Goal: Use online tool/utility

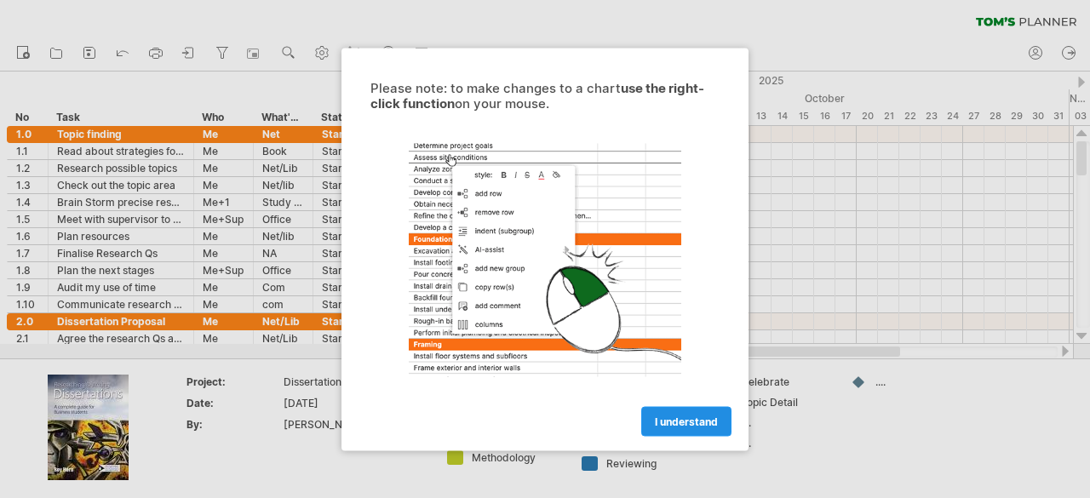
click at [672, 422] on span "I understand" at bounding box center [686, 421] width 63 height 13
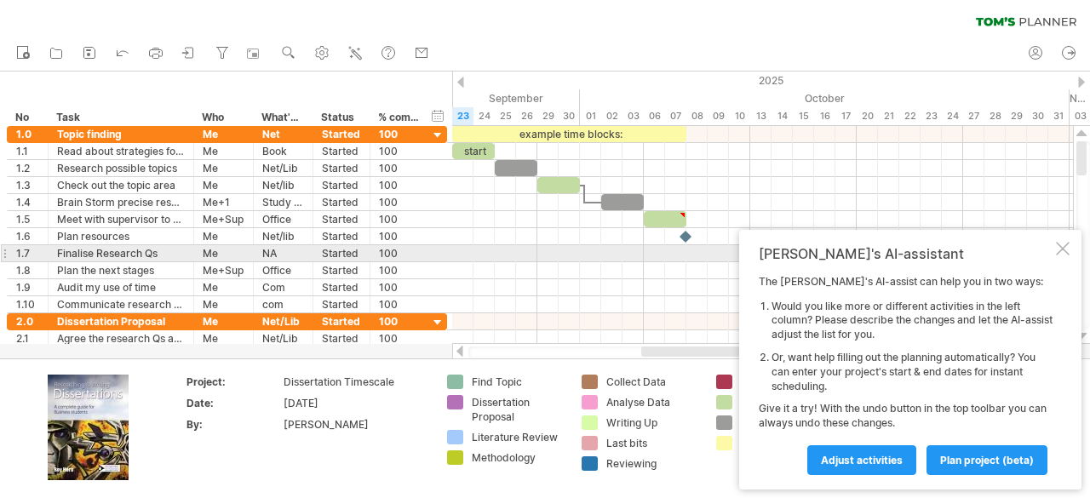
click at [1065, 247] on div at bounding box center [1063, 249] width 14 height 14
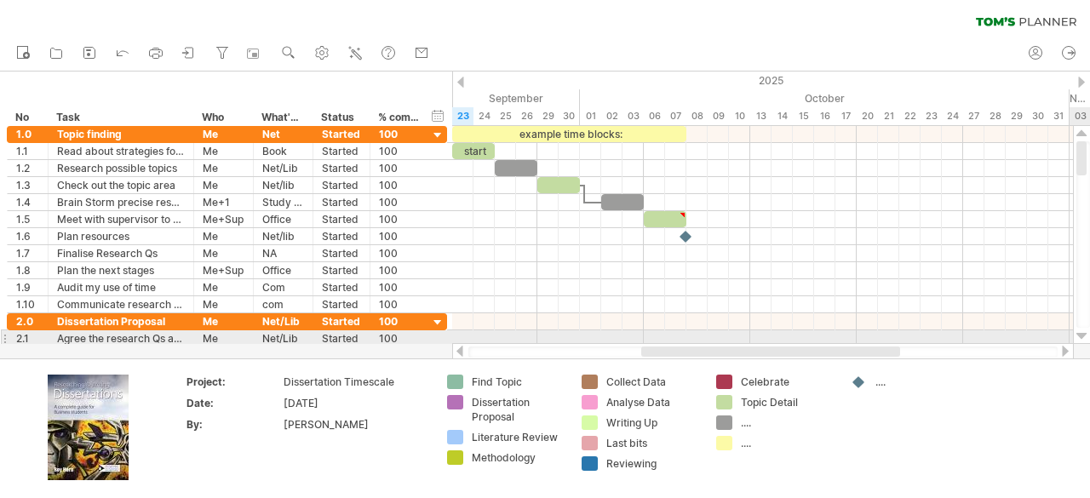
click at [1077, 333] on div at bounding box center [1081, 337] width 11 height 14
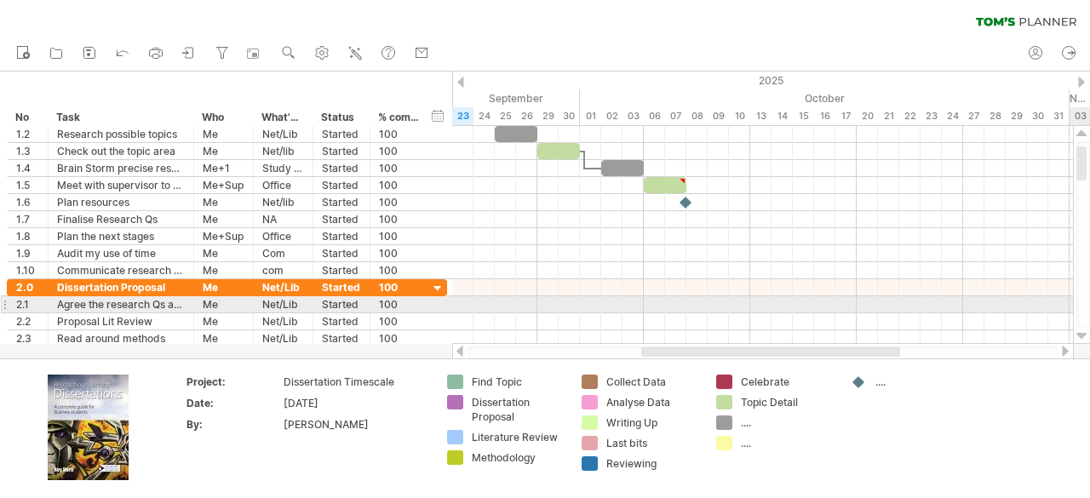
click at [1077, 333] on div at bounding box center [1081, 337] width 11 height 14
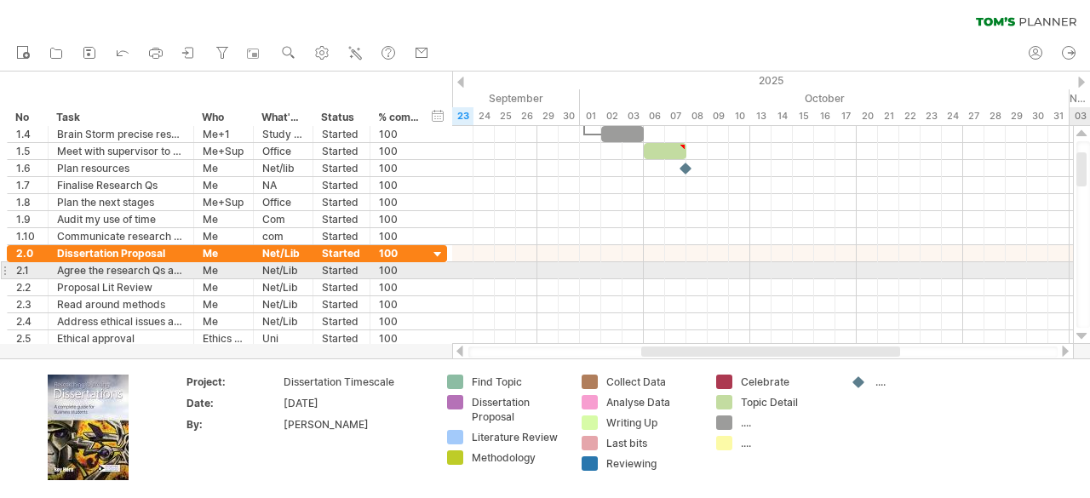
click at [1077, 333] on div at bounding box center [1081, 337] width 11 height 14
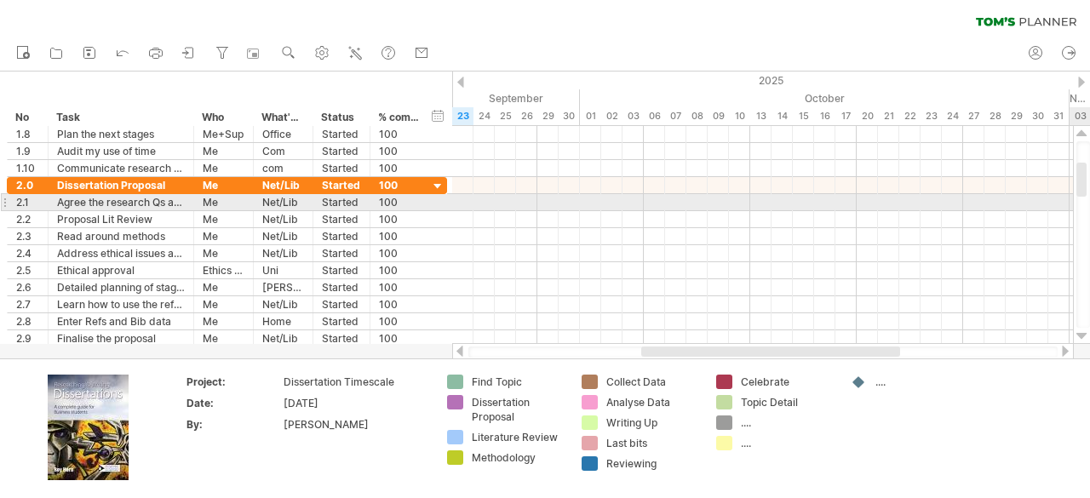
click at [1077, 333] on div at bounding box center [1081, 337] width 11 height 14
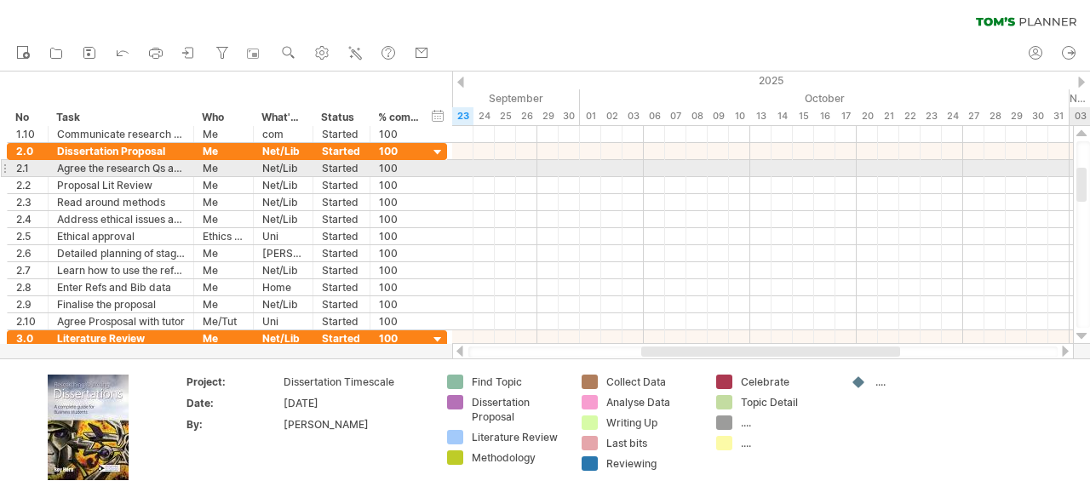
click at [1077, 333] on div at bounding box center [1081, 337] width 11 height 14
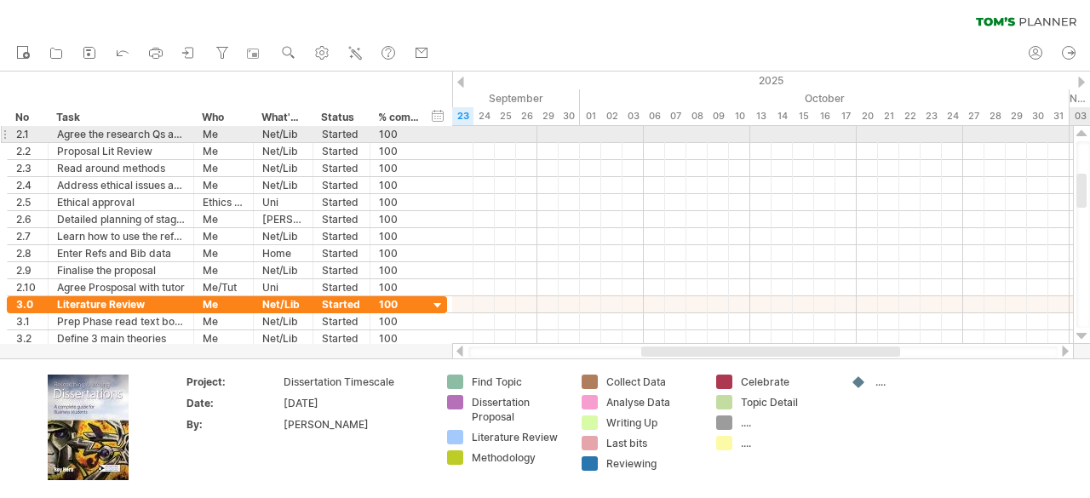
click at [1077, 333] on div at bounding box center [1081, 337] width 11 height 14
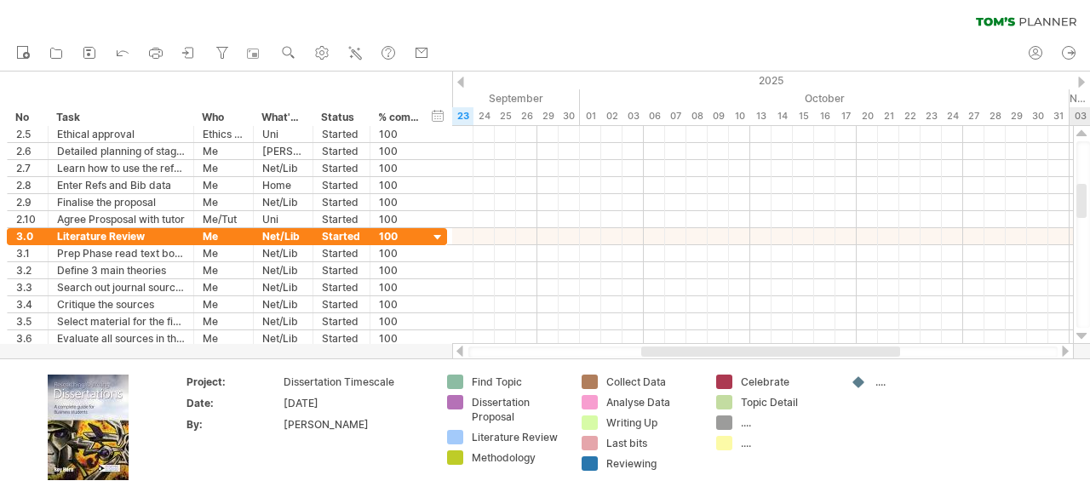
click at [1077, 333] on div at bounding box center [1081, 337] width 11 height 14
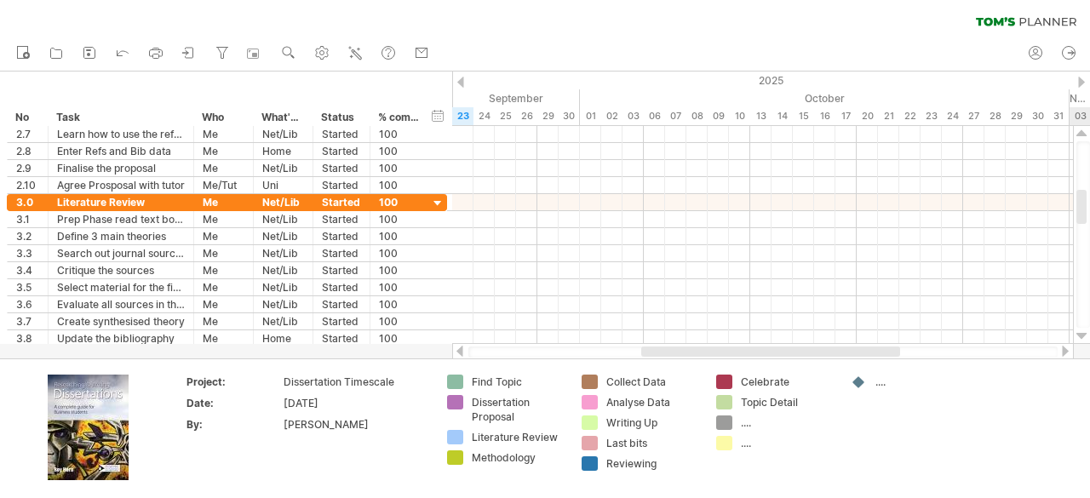
click at [1077, 333] on div at bounding box center [1081, 337] width 11 height 14
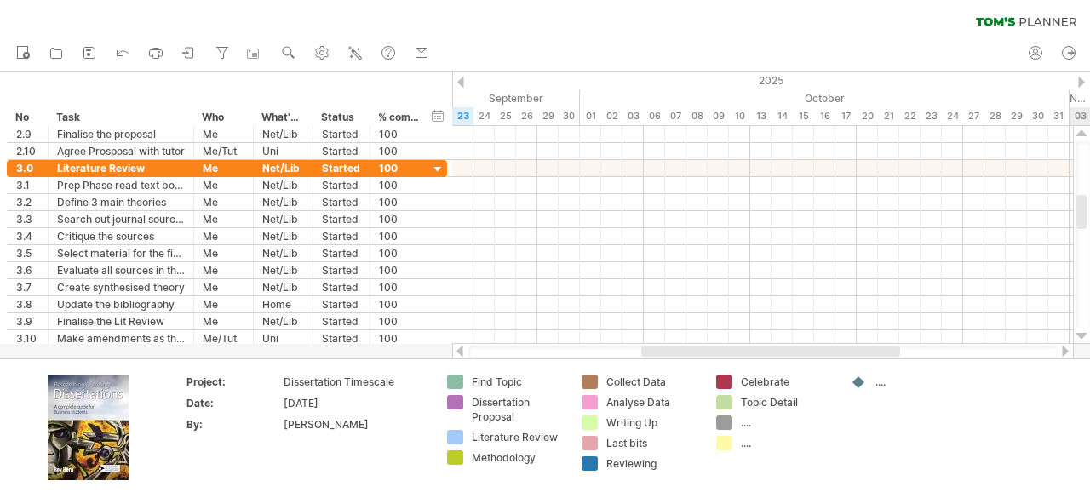
click at [1077, 333] on div at bounding box center [1081, 337] width 11 height 14
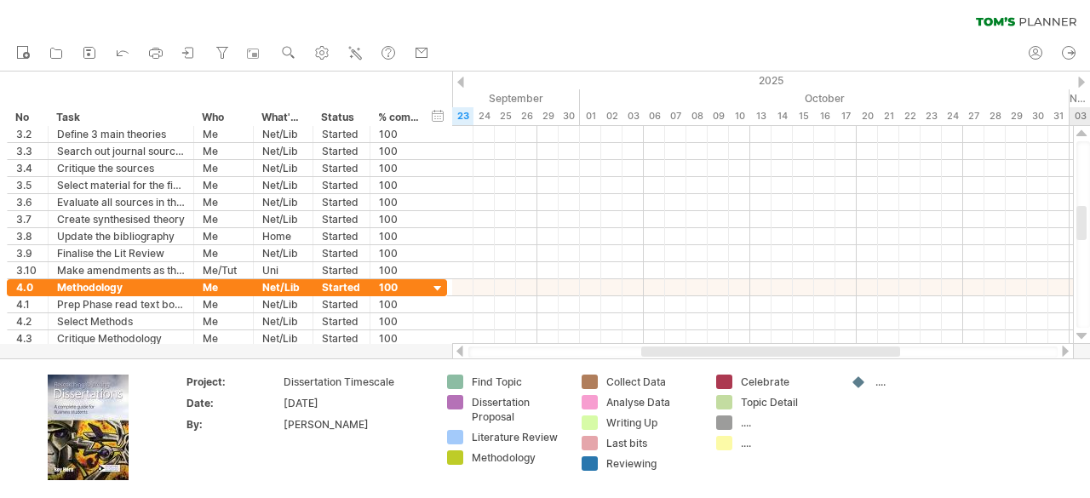
click at [1077, 333] on div at bounding box center [1081, 337] width 11 height 14
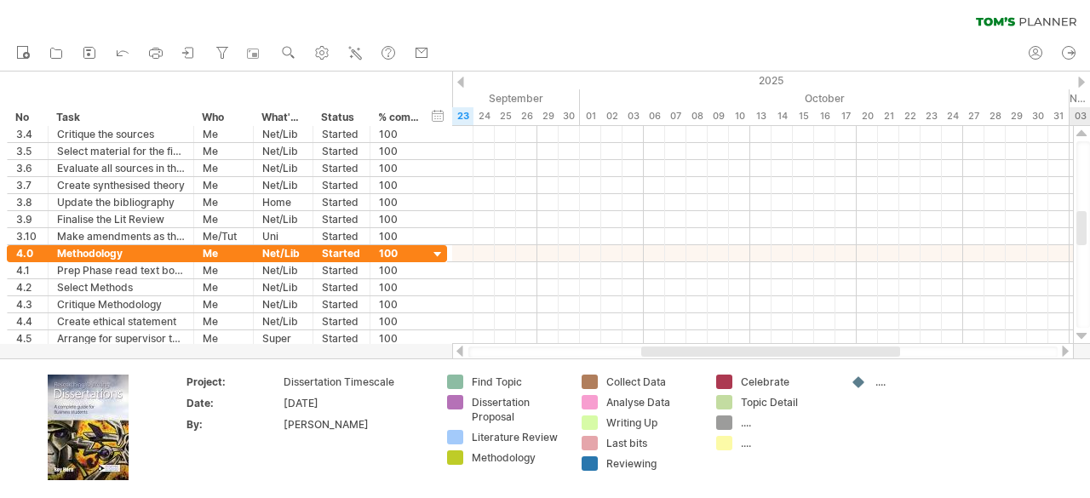
click at [1077, 333] on div at bounding box center [1081, 337] width 11 height 14
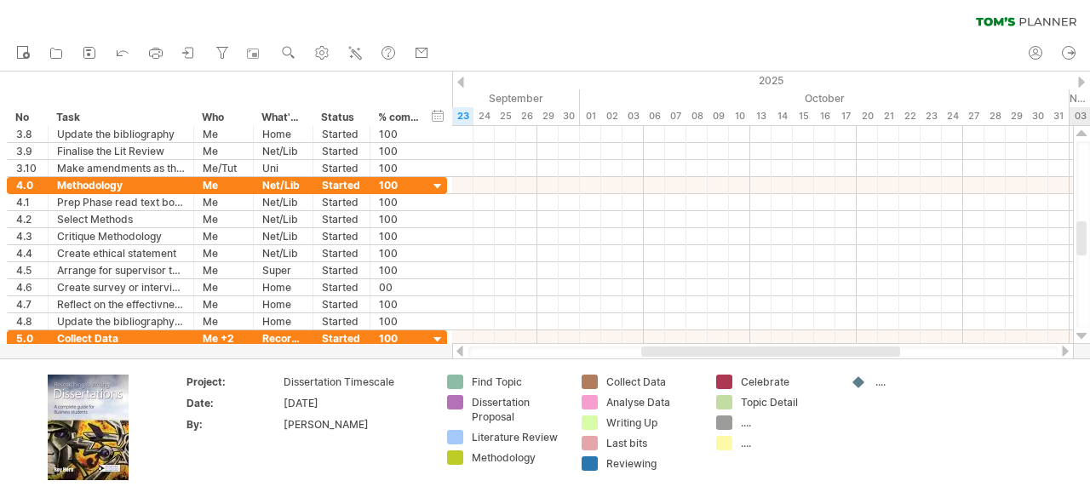
click at [1077, 333] on div at bounding box center [1081, 337] width 11 height 14
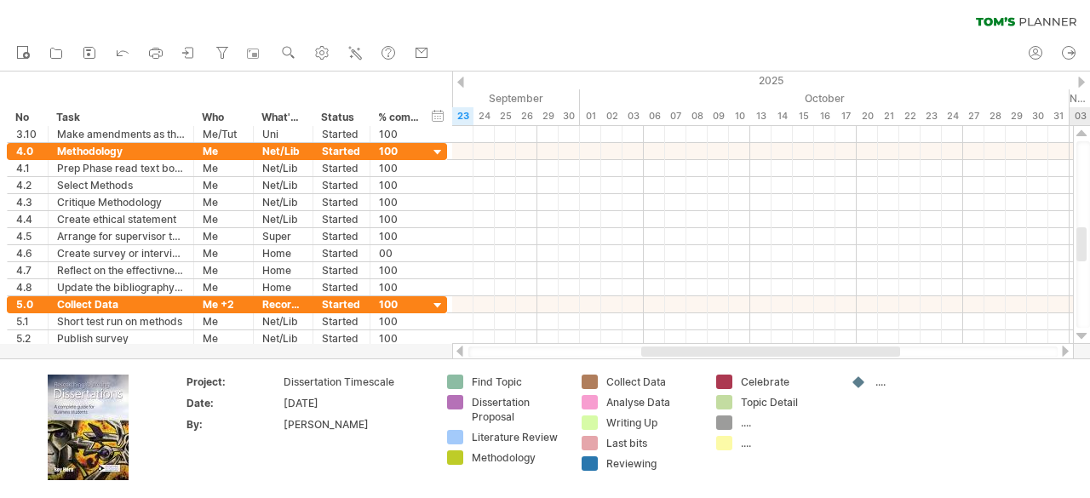
click at [1077, 333] on div at bounding box center [1081, 337] width 11 height 14
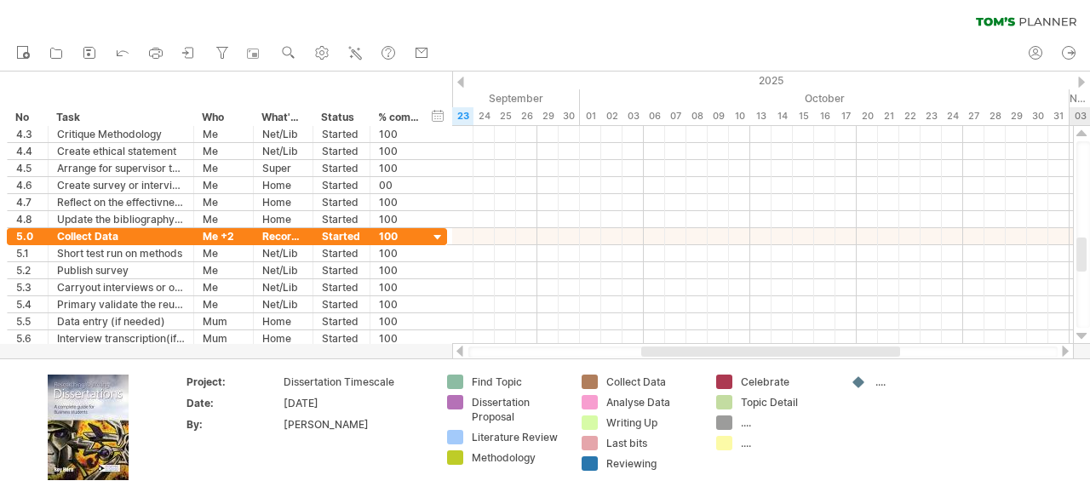
click at [1077, 333] on div at bounding box center [1081, 337] width 11 height 14
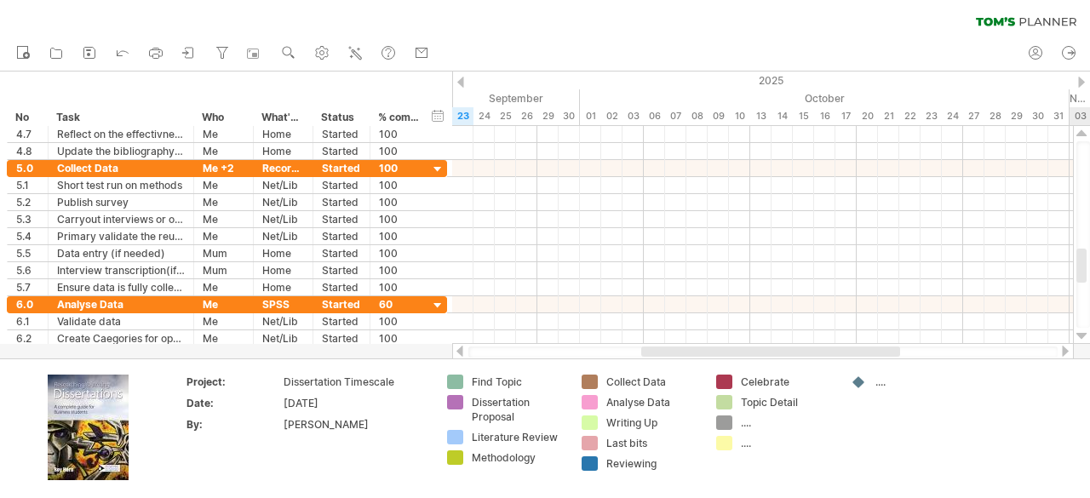
click at [1077, 333] on div at bounding box center [1081, 337] width 11 height 14
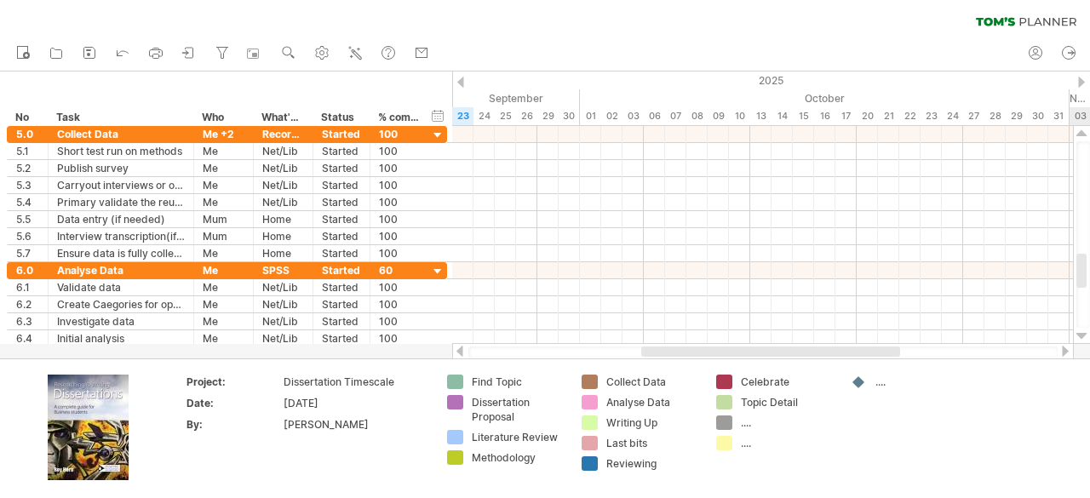
click at [1077, 333] on div at bounding box center [1081, 337] width 11 height 14
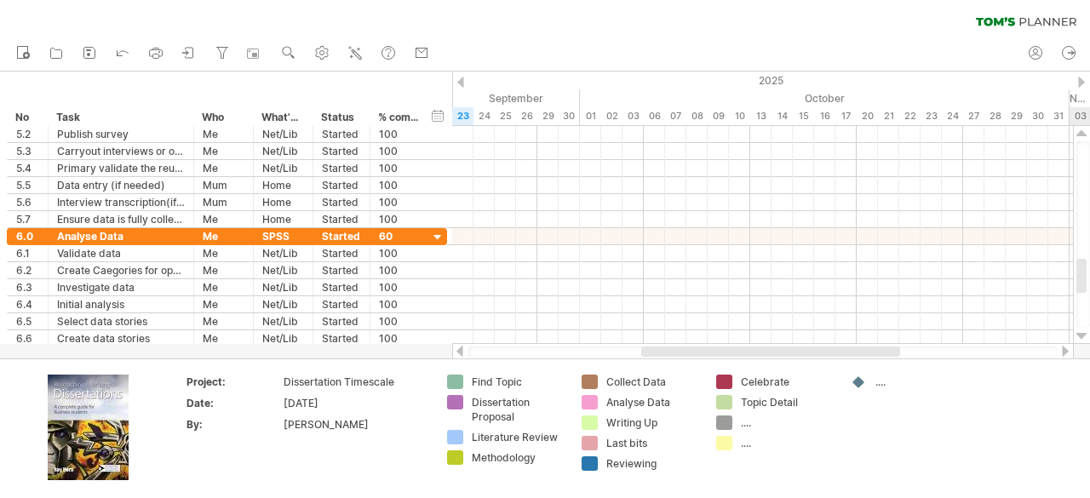
click at [1077, 333] on div at bounding box center [1081, 337] width 11 height 14
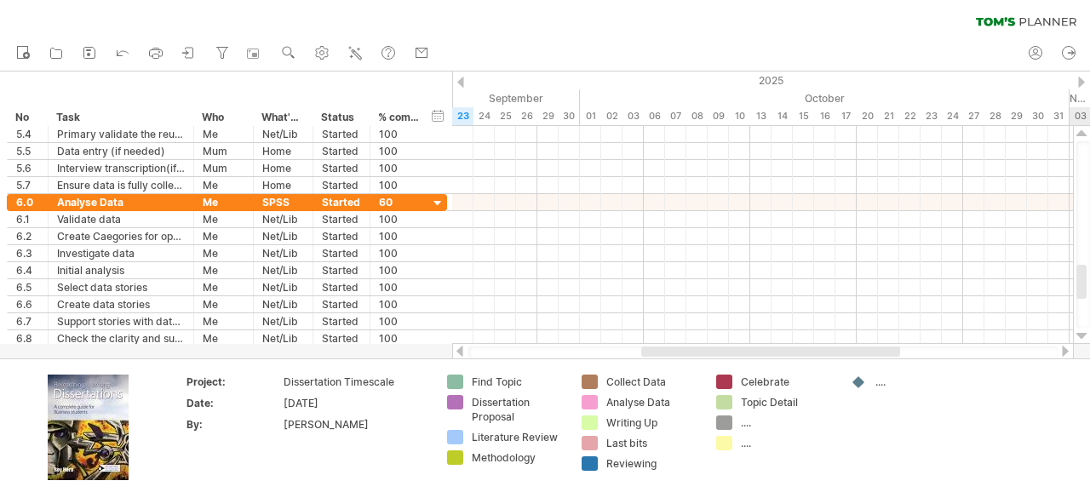
click at [1077, 333] on div at bounding box center [1081, 337] width 11 height 14
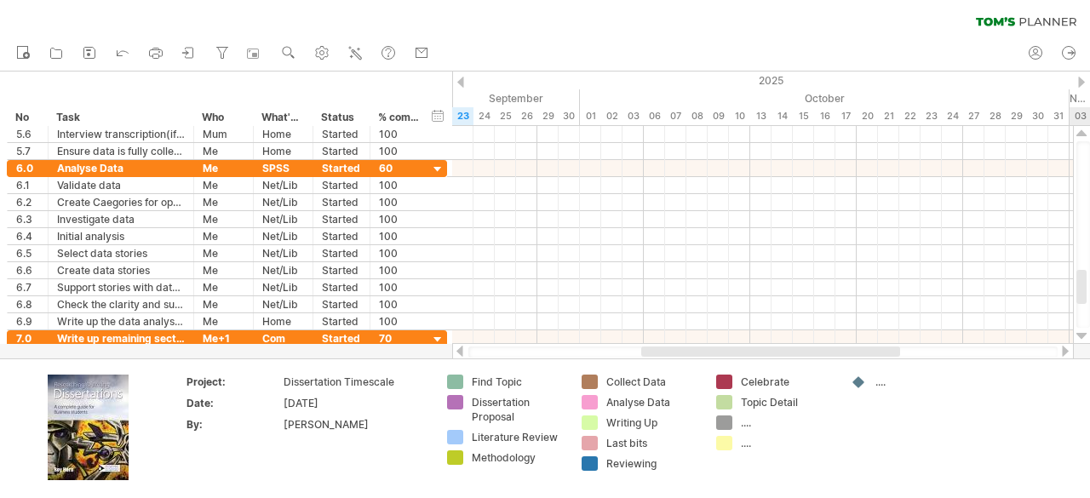
click at [1077, 333] on div at bounding box center [1081, 337] width 11 height 14
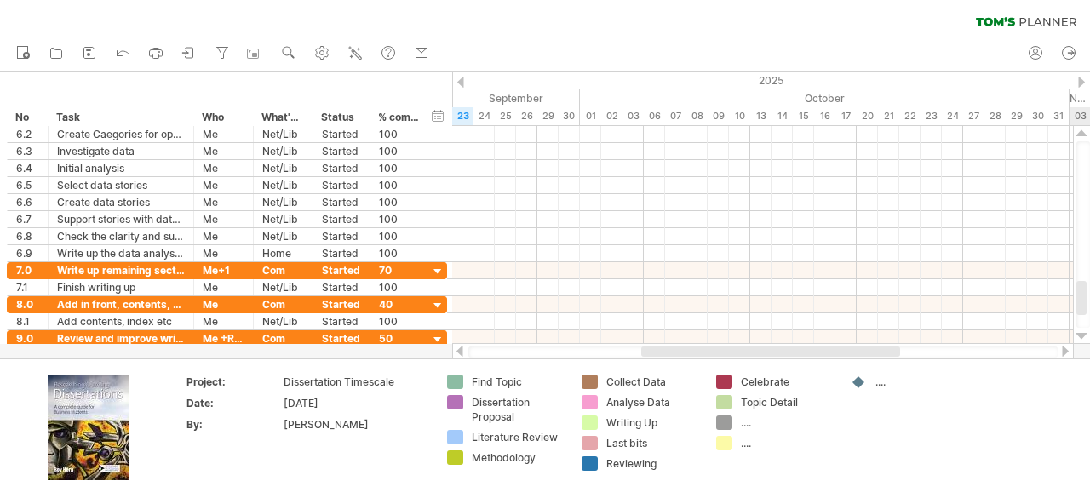
click at [1077, 333] on div at bounding box center [1081, 337] width 11 height 14
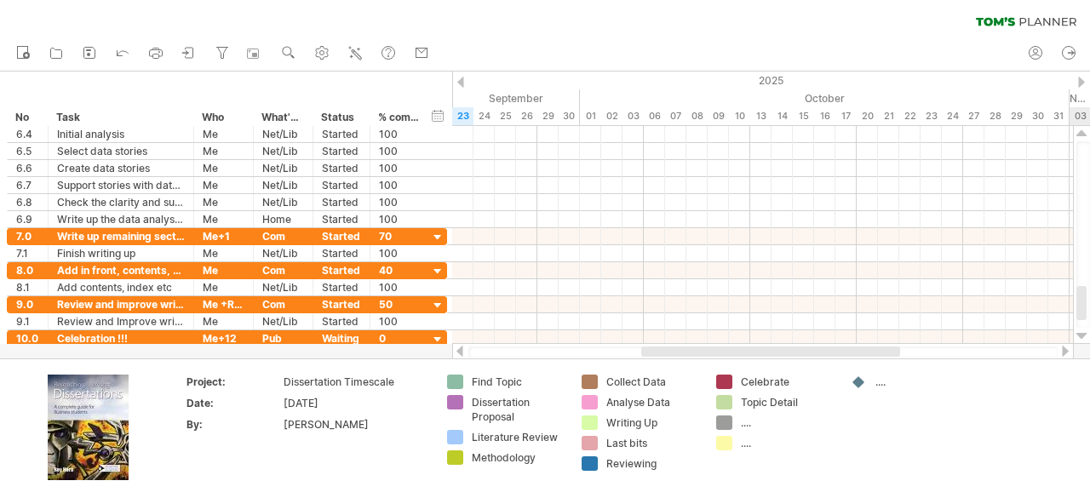
click at [1077, 333] on div at bounding box center [1081, 337] width 11 height 14
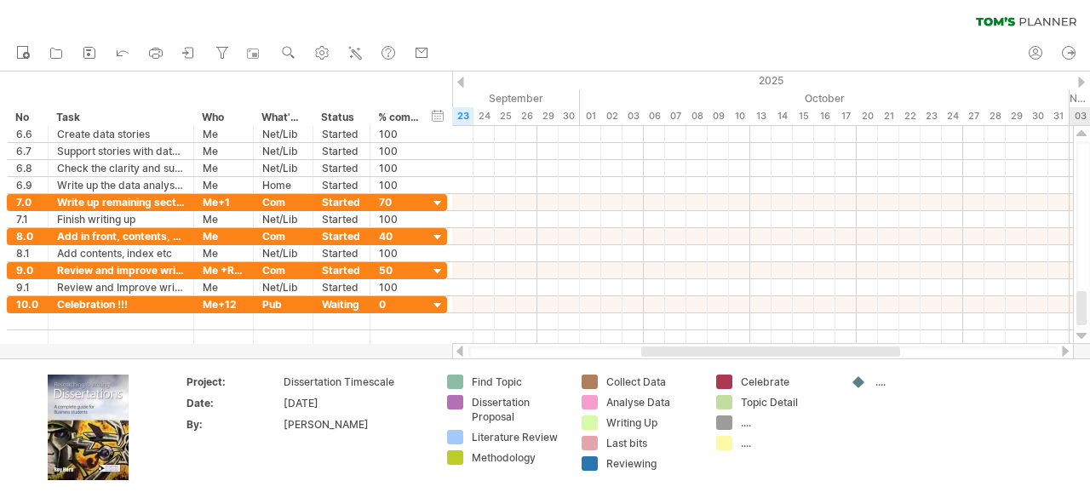
click at [1077, 333] on div at bounding box center [1081, 337] width 11 height 14
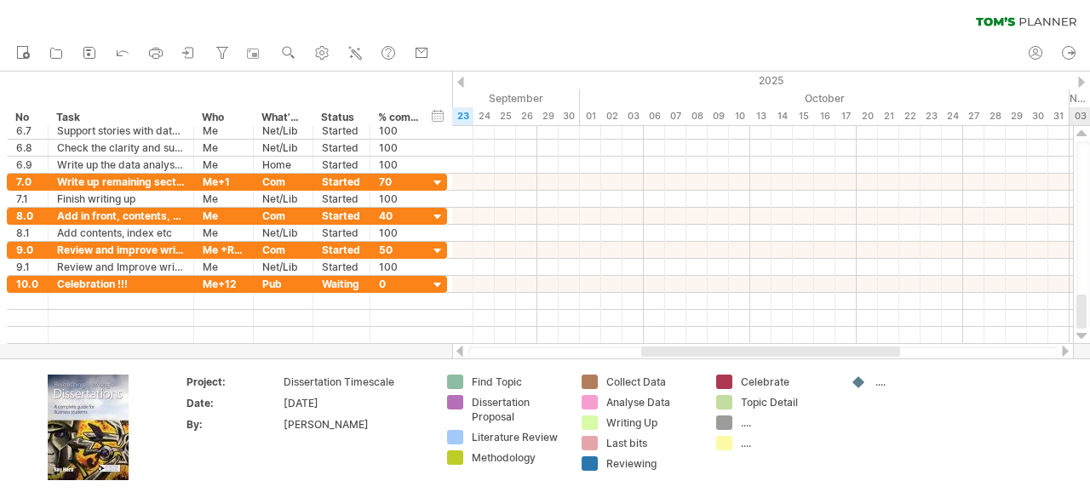
click at [1077, 333] on div at bounding box center [1081, 337] width 11 height 14
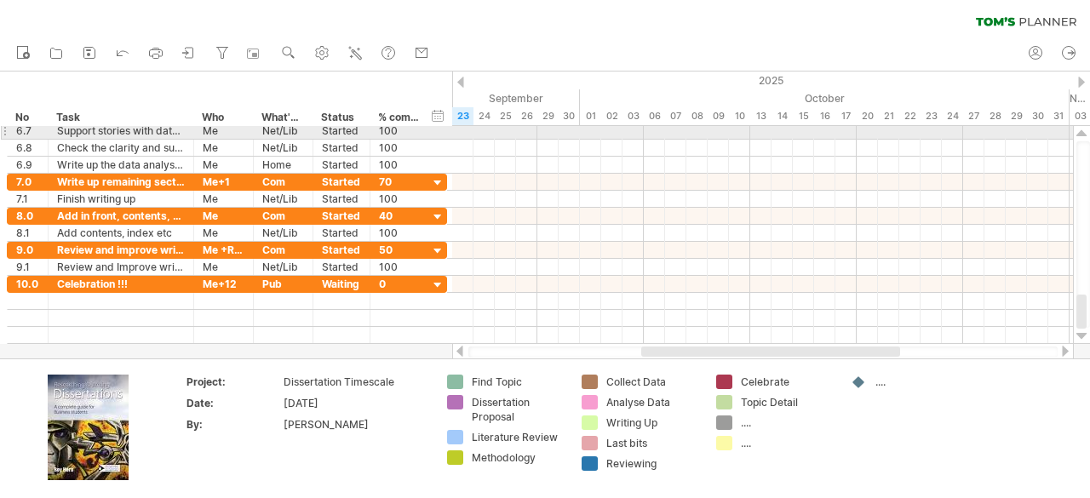
click at [1080, 135] on div at bounding box center [1081, 134] width 11 height 14
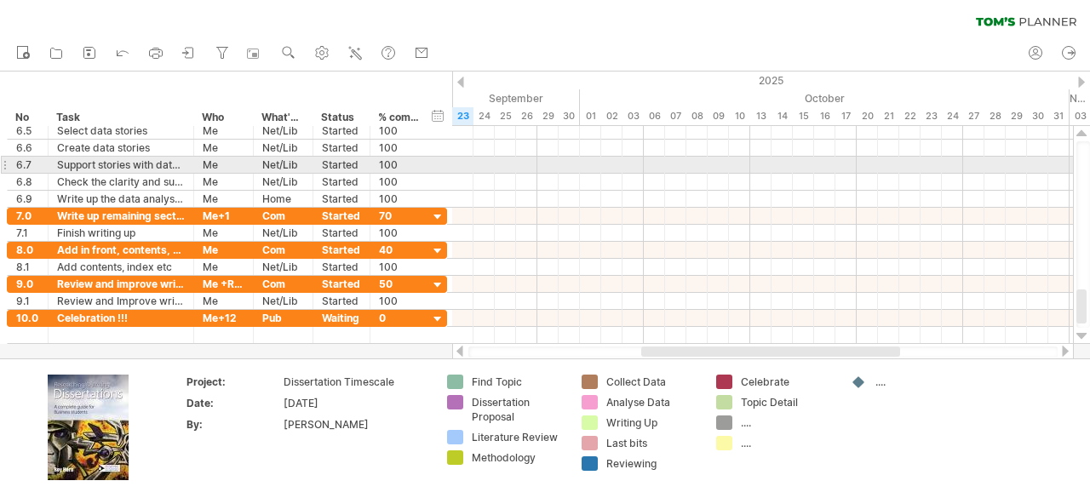
click at [1080, 135] on div at bounding box center [1081, 134] width 11 height 14
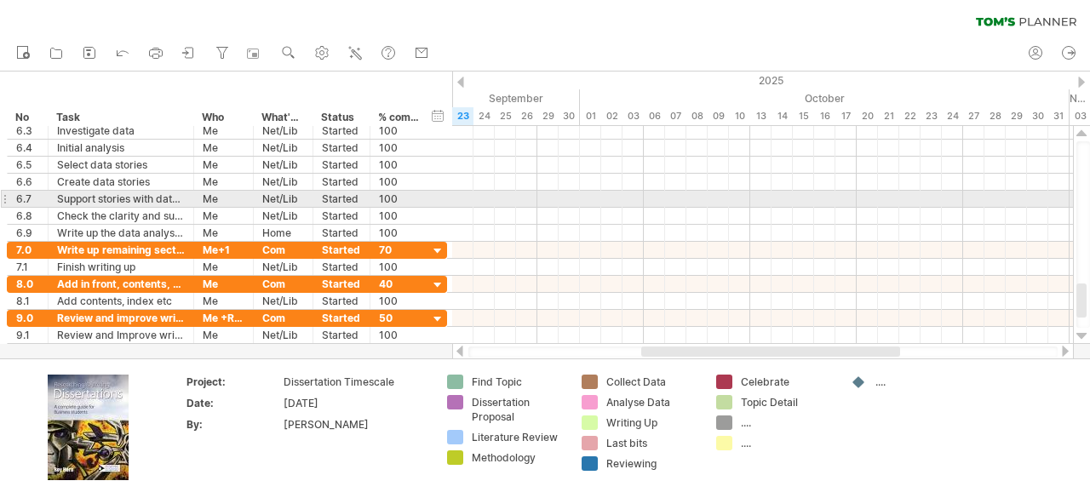
click at [1080, 135] on div at bounding box center [1081, 134] width 11 height 14
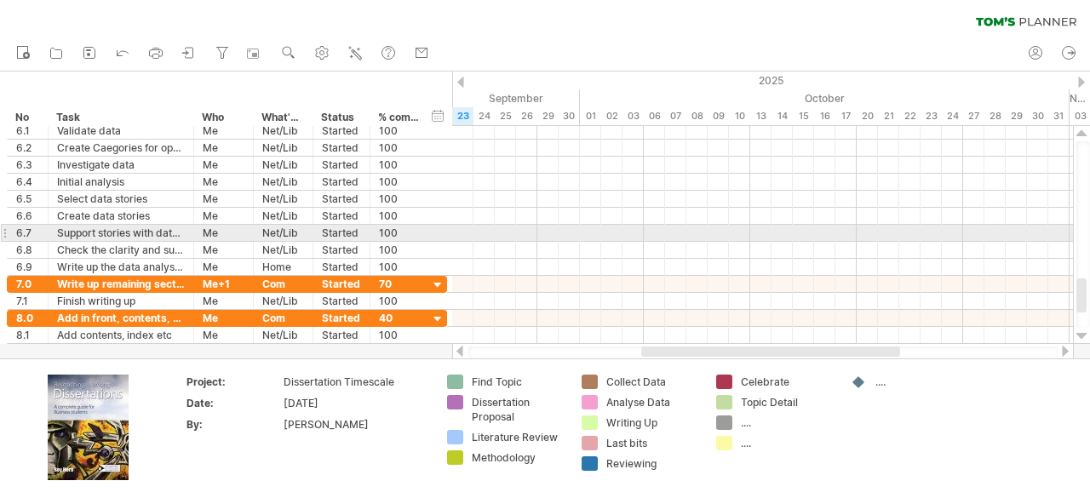
click at [1080, 135] on div at bounding box center [1081, 134] width 11 height 14
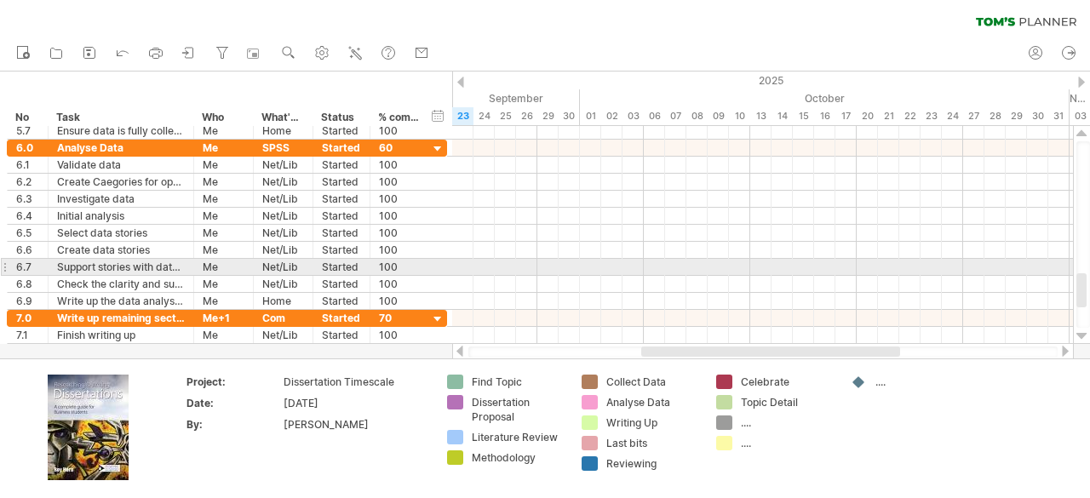
click at [1080, 135] on div at bounding box center [1081, 134] width 11 height 14
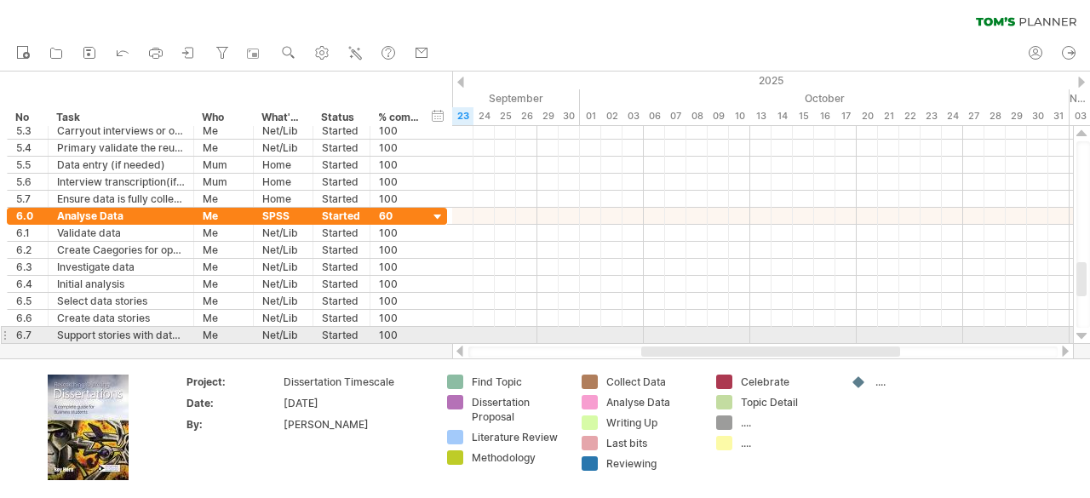
click at [1080, 135] on div at bounding box center [1081, 134] width 11 height 14
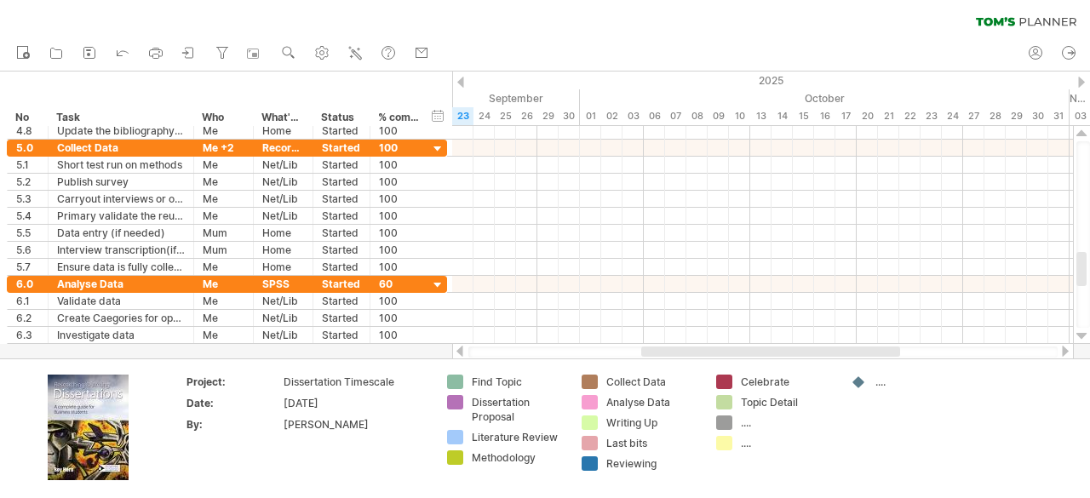
click at [1080, 135] on div at bounding box center [1081, 134] width 11 height 14
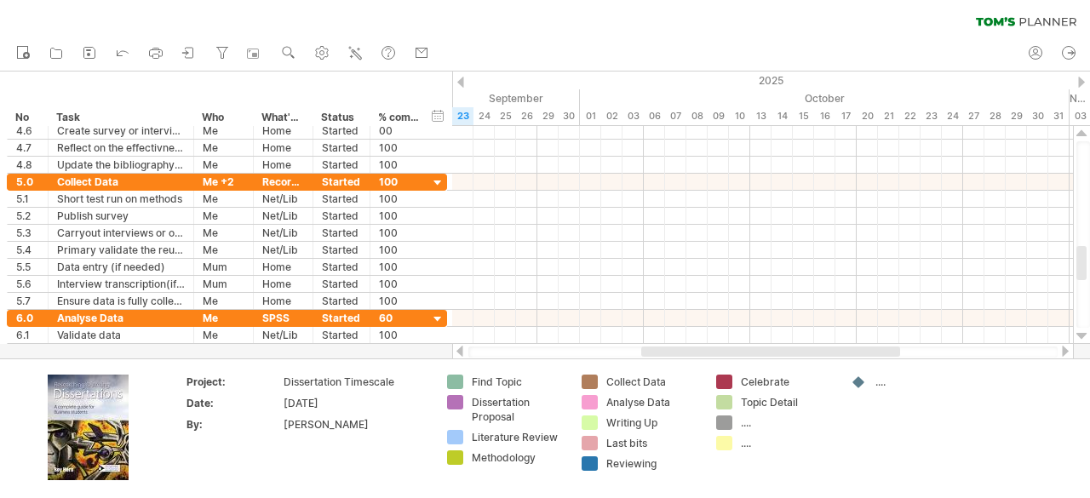
click at [1080, 135] on div at bounding box center [1081, 134] width 11 height 14
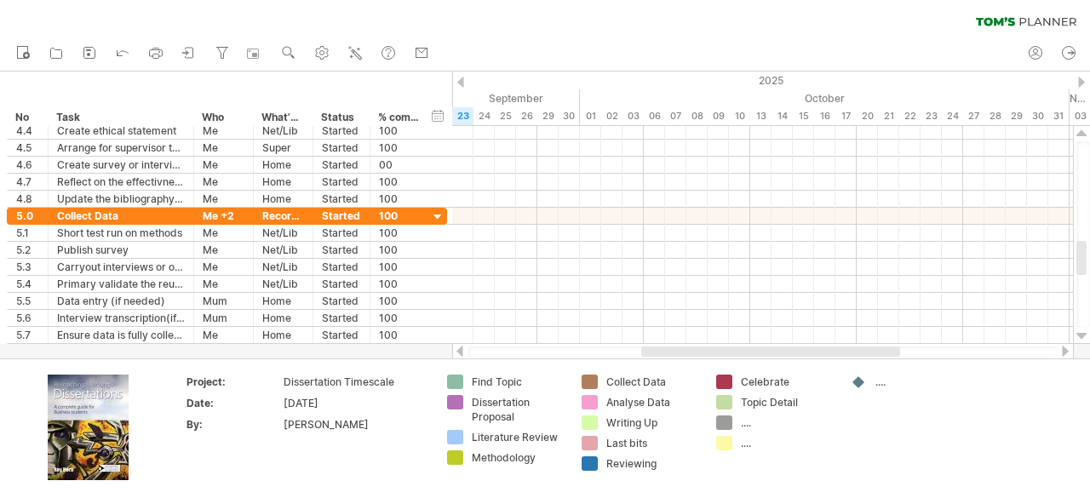
click at [1080, 135] on div at bounding box center [1081, 134] width 11 height 14
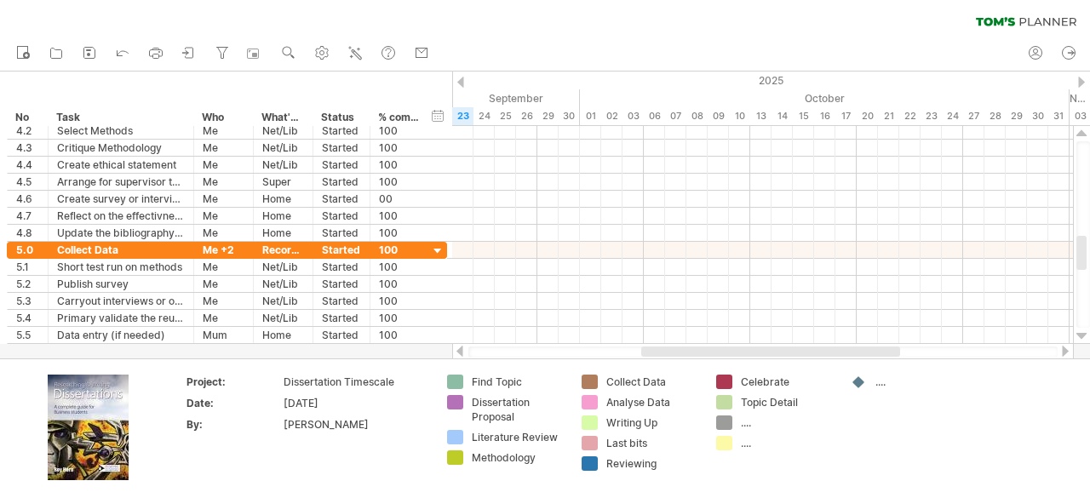
click at [1080, 135] on div at bounding box center [1081, 134] width 11 height 14
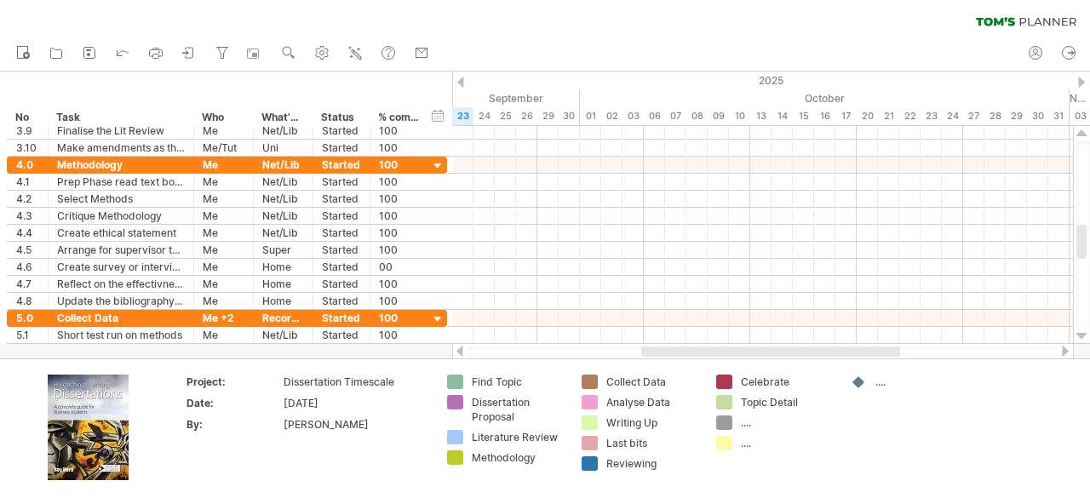
click at [1080, 135] on div at bounding box center [1081, 134] width 11 height 14
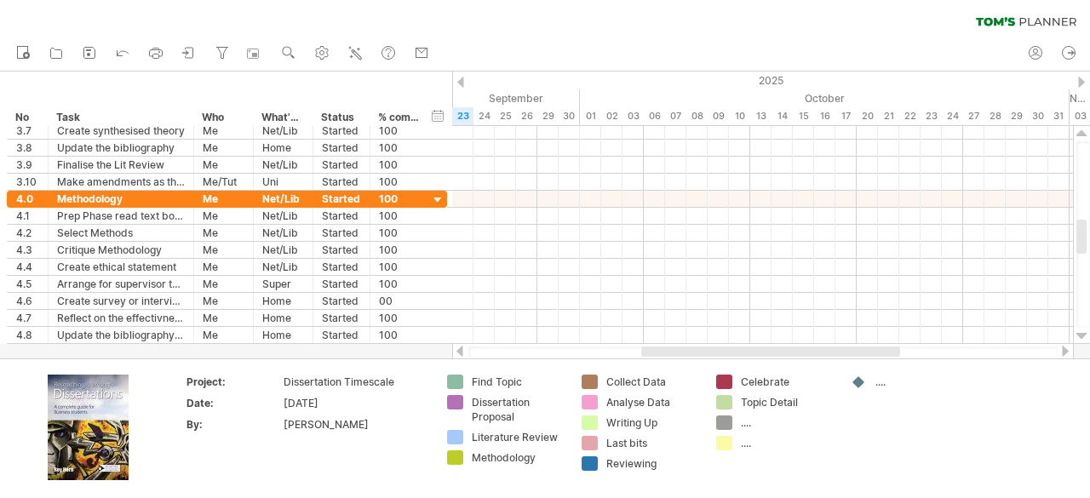
click at [1080, 135] on div at bounding box center [1081, 134] width 11 height 14
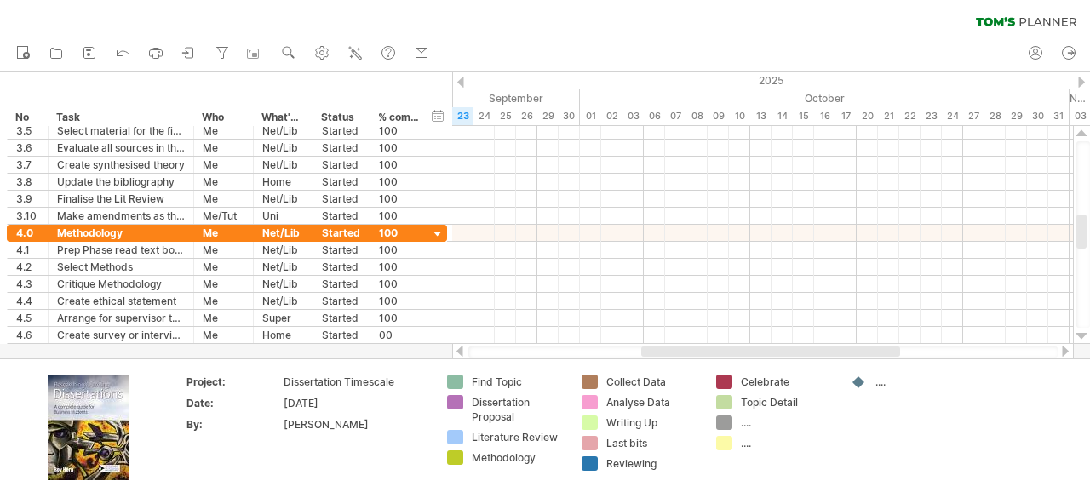
click at [1080, 135] on div at bounding box center [1081, 134] width 11 height 14
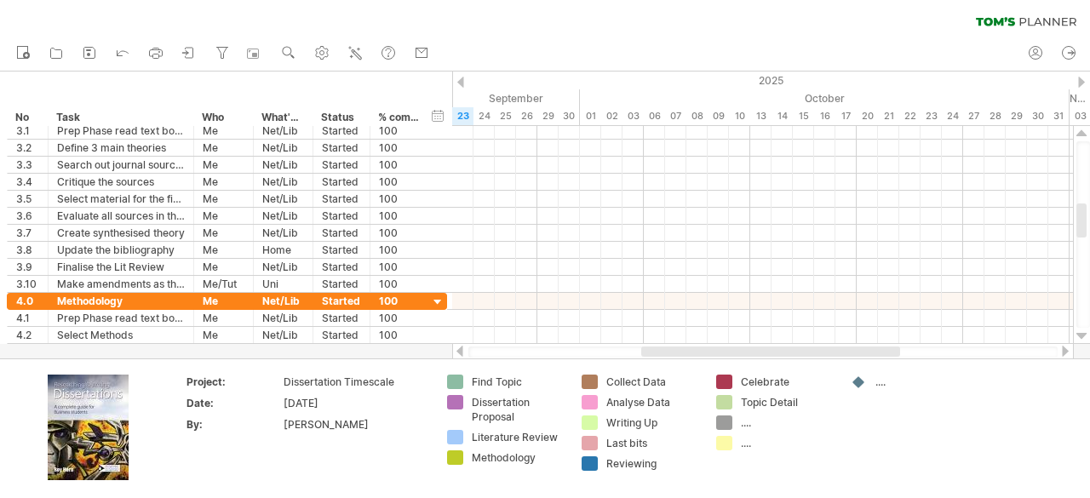
click at [1080, 135] on div at bounding box center [1081, 134] width 11 height 14
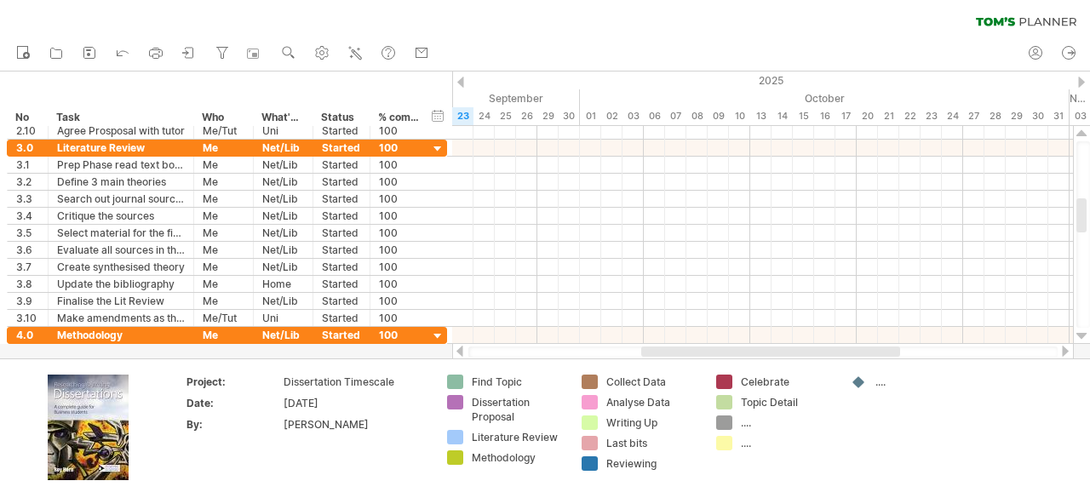
click at [1080, 135] on div at bounding box center [1081, 134] width 11 height 14
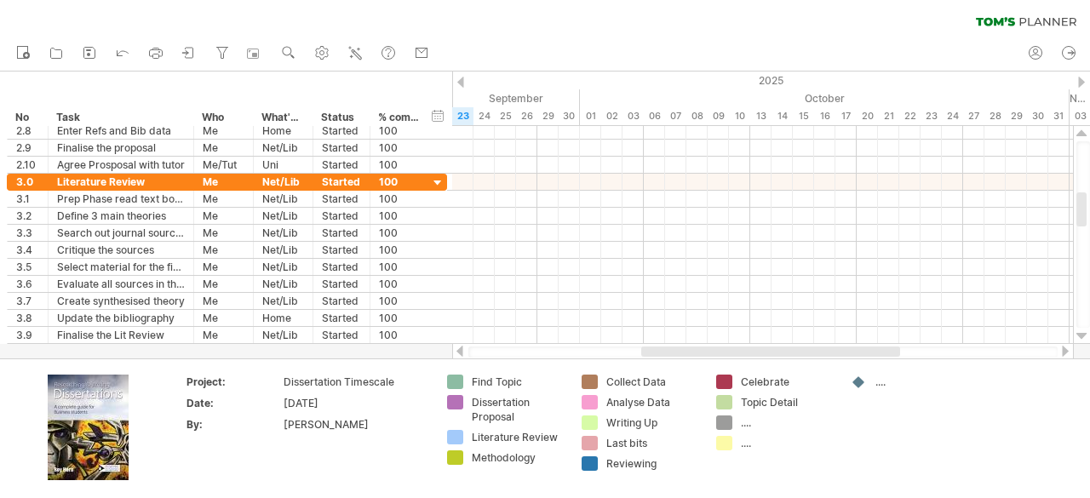
click at [1080, 135] on div at bounding box center [1081, 134] width 11 height 14
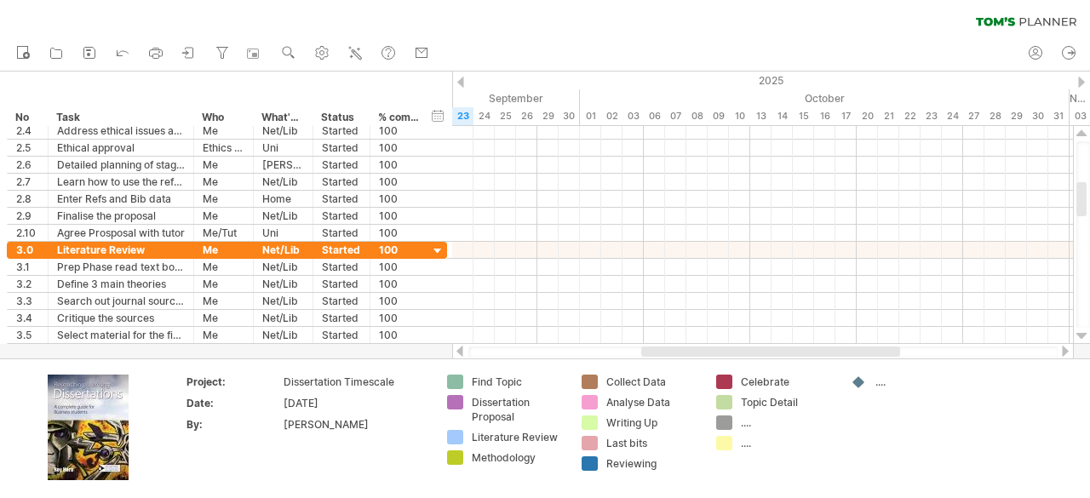
click at [1080, 135] on div at bounding box center [1081, 134] width 11 height 14
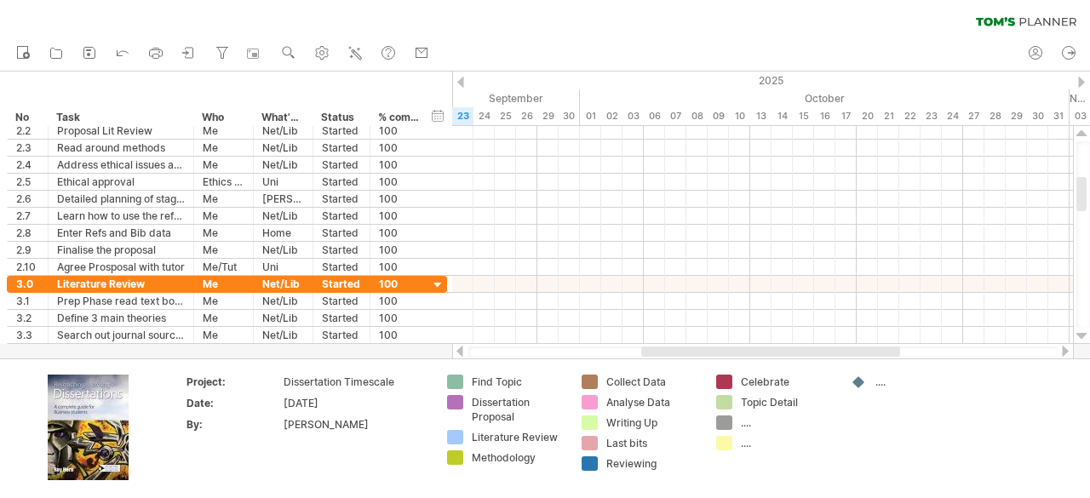
click at [1080, 135] on div at bounding box center [1081, 134] width 11 height 14
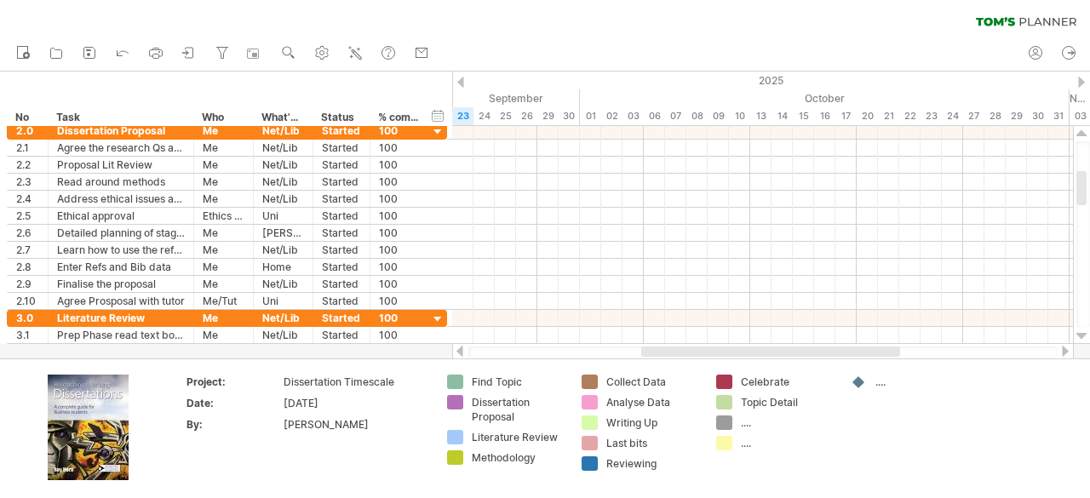
click at [1080, 135] on div at bounding box center [1081, 134] width 11 height 14
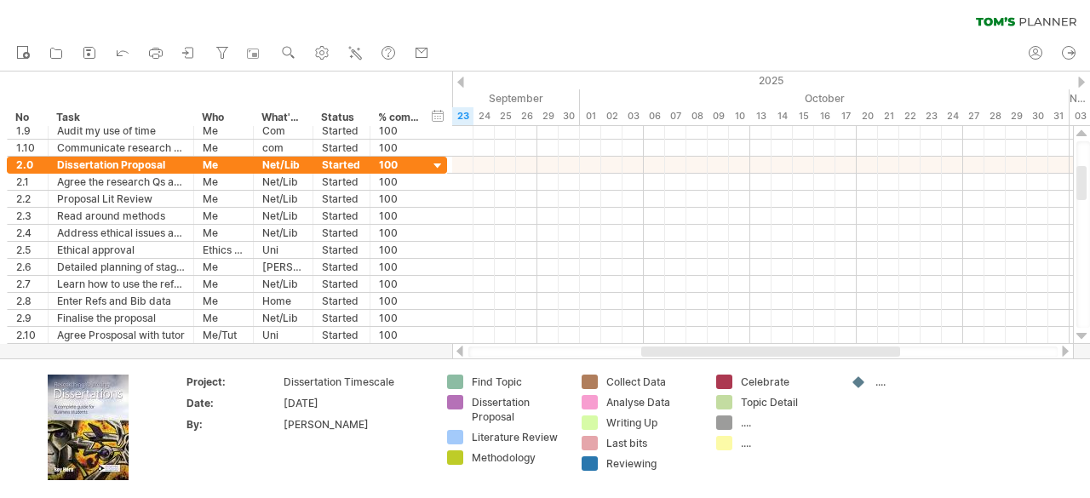
click at [1080, 135] on div at bounding box center [1081, 134] width 11 height 14
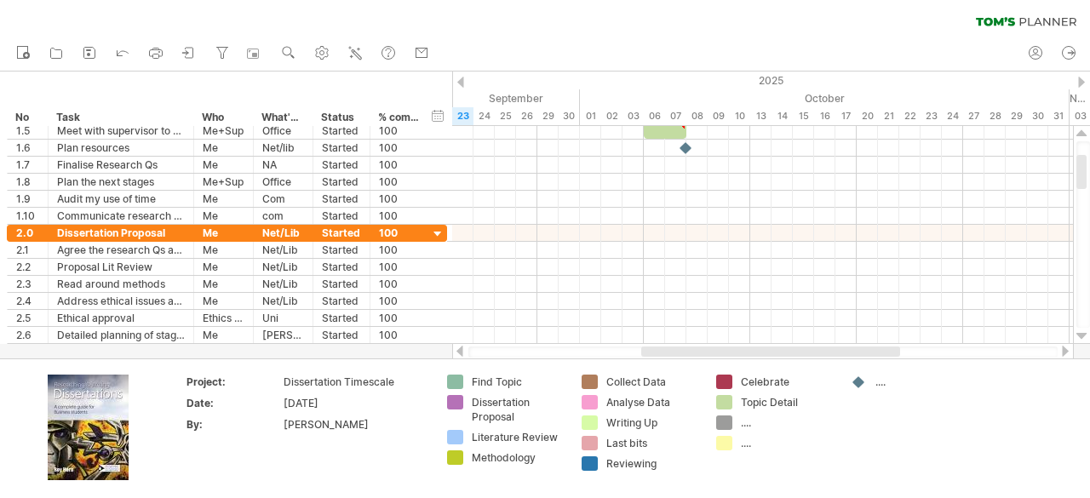
click at [1080, 135] on div at bounding box center [1081, 134] width 11 height 14
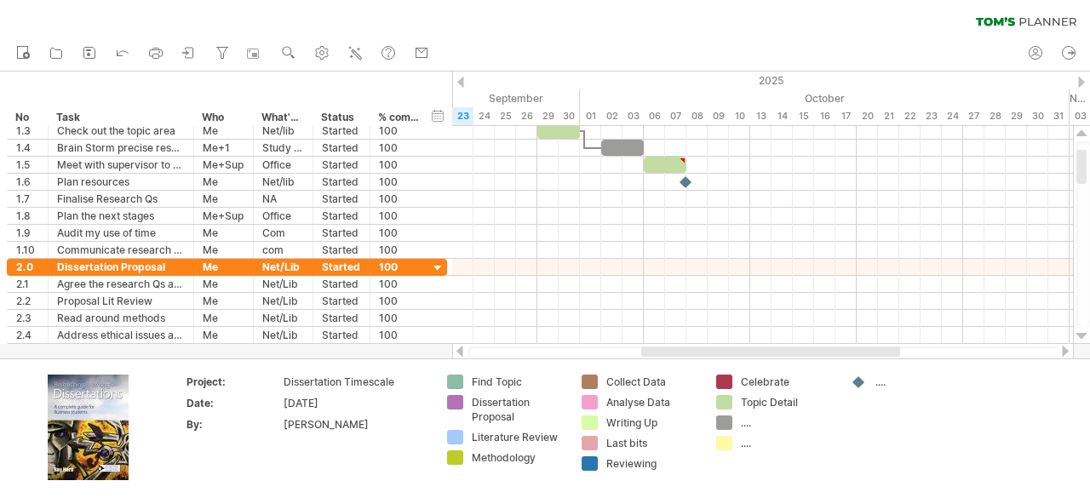
click at [1080, 135] on div at bounding box center [1081, 134] width 11 height 14
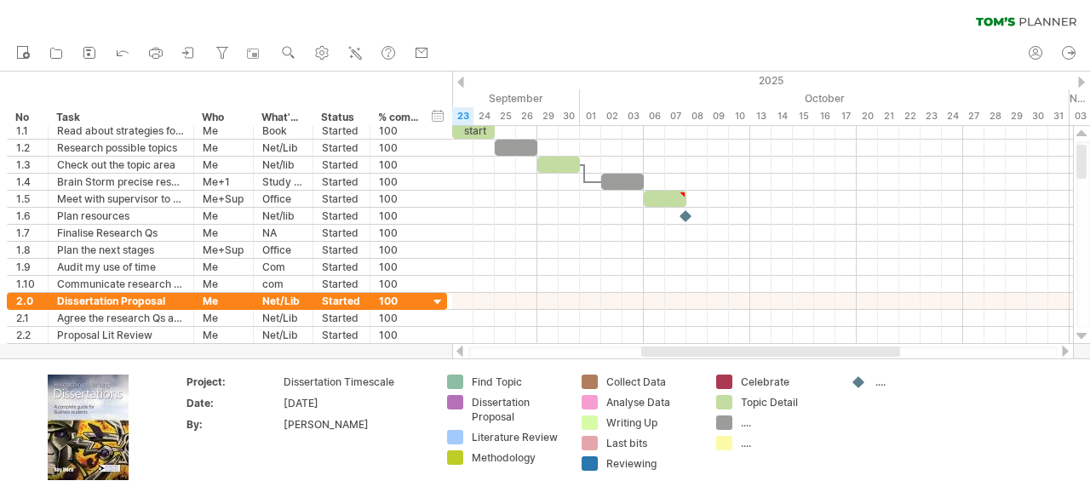
click at [1080, 135] on div at bounding box center [1081, 134] width 11 height 14
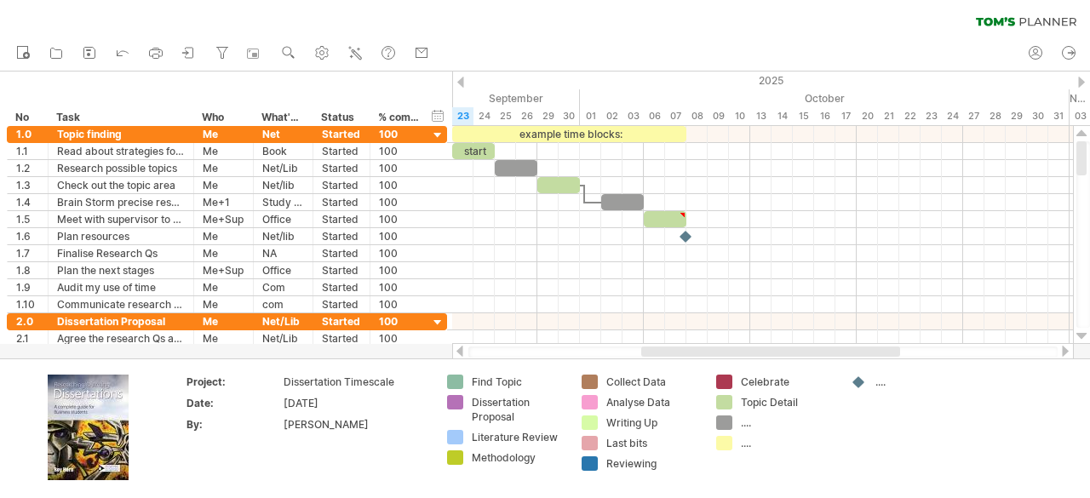
click at [1080, 135] on div at bounding box center [1081, 134] width 11 height 14
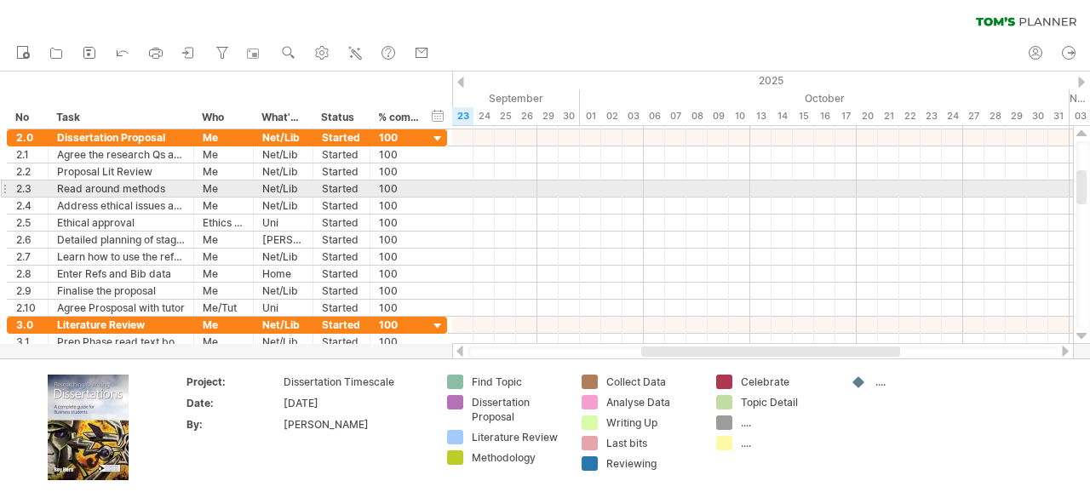
drag, startPoint x: 1084, startPoint y: 164, endPoint x: 1085, endPoint y: 193, distance: 29.0
click at [1085, 193] on div at bounding box center [1081, 187] width 10 height 34
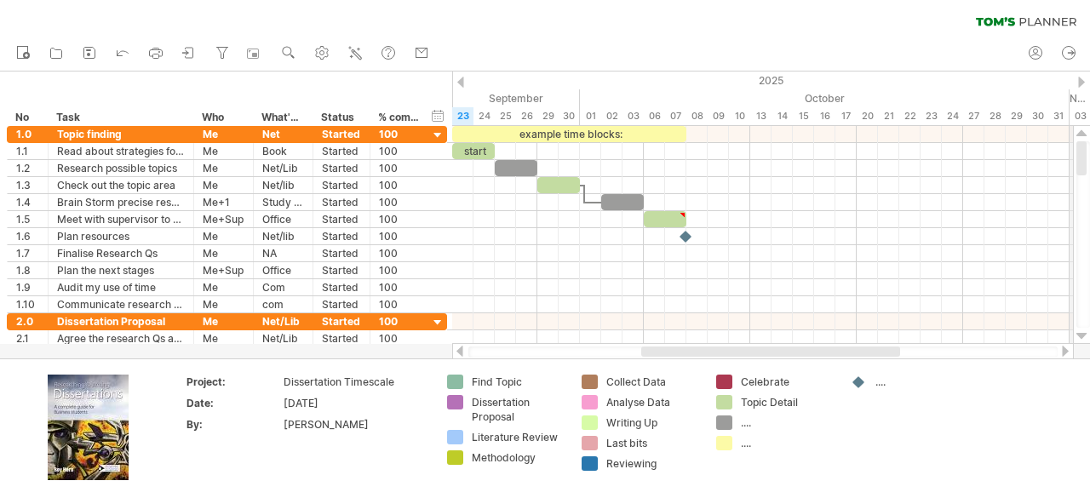
drag, startPoint x: 1085, startPoint y: 191, endPoint x: 1085, endPoint y: 101, distance: 89.4
click at [1085, 101] on div "Trying to reach [DOMAIN_NAME] Connected again... 0% clear filter new *" at bounding box center [545, 249] width 1090 height 498
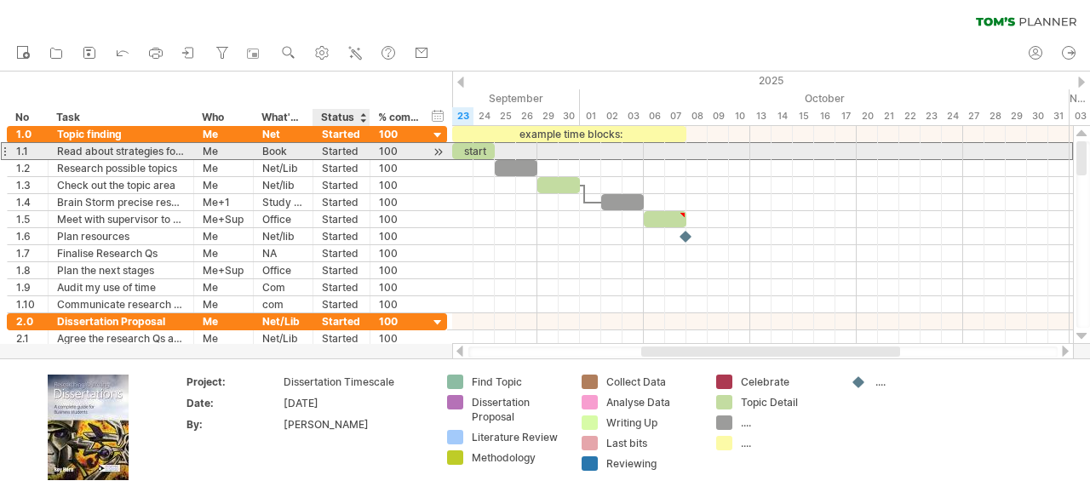
click at [344, 156] on div "Started" at bounding box center [341, 151] width 39 height 16
